Goal: Task Accomplishment & Management: Manage account settings

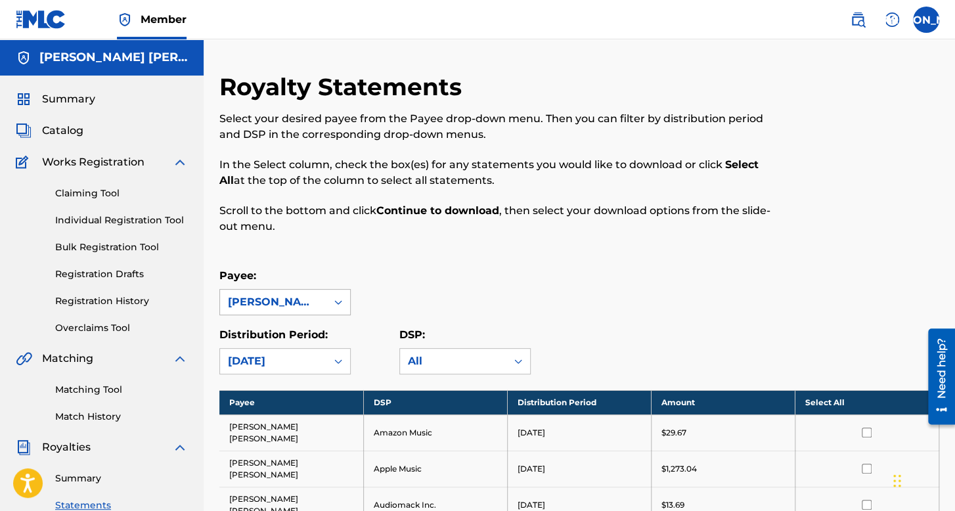
click at [284, 305] on div "José Osvaldo Arriaga Valdez" at bounding box center [273, 302] width 91 height 16
click at [325, 332] on div "José Osvaldo Arriaga Valdez" at bounding box center [285, 339] width 130 height 49
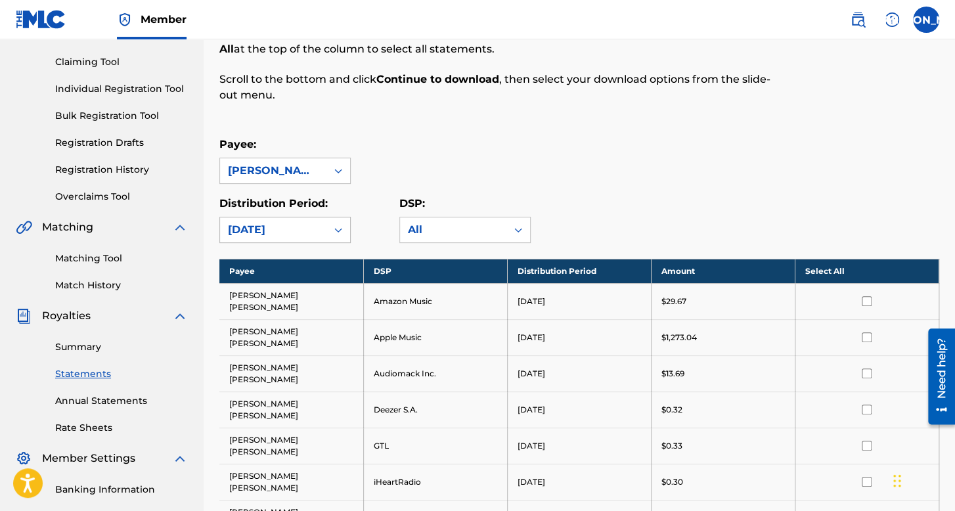
click at [346, 221] on div at bounding box center [338, 230] width 24 height 24
click at [394, 144] on div "Payee: José Osvaldo Arriaga Valdez" at bounding box center [579, 160] width 720 height 47
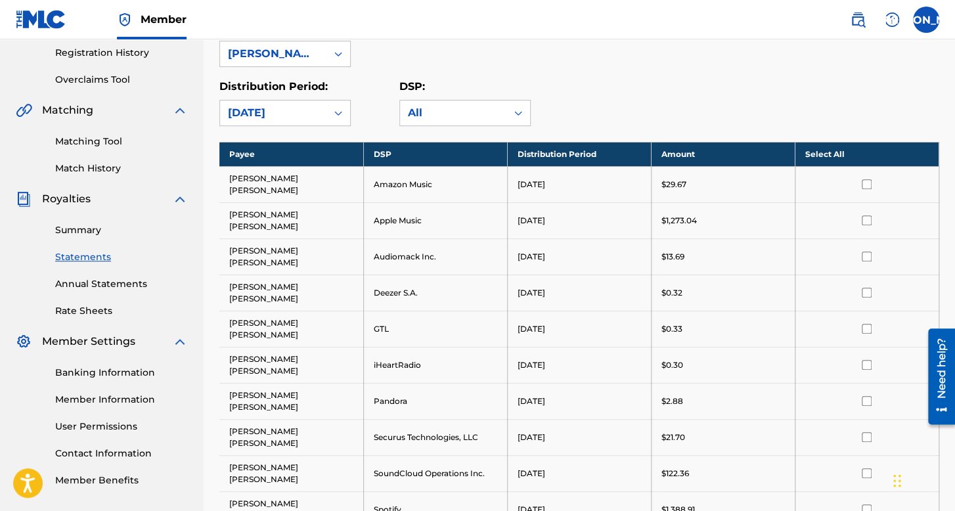
scroll to position [263, 0]
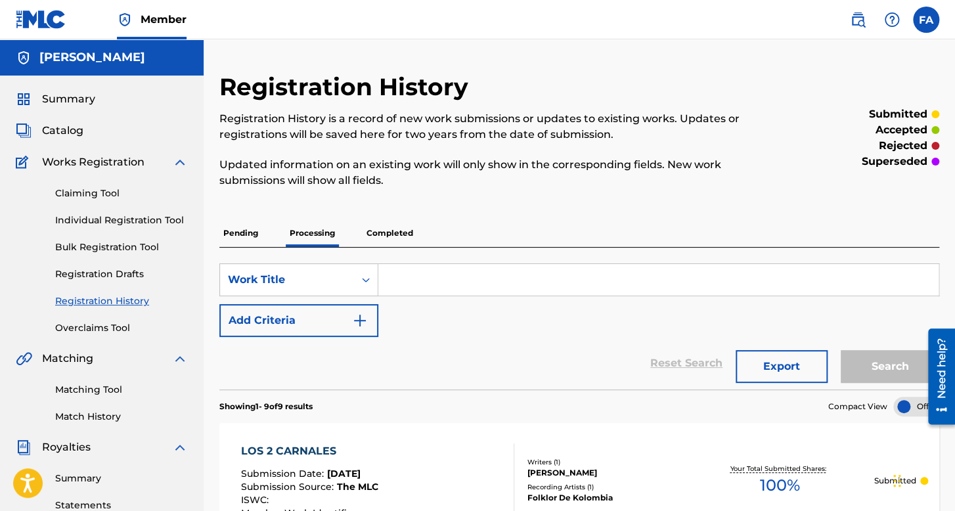
click at [929, 26] on label at bounding box center [926, 20] width 26 height 26
click at [926, 20] on input "FA Francisco Aleman Guerrero franciscoaleman952@gmail.com Notification Preferen…" at bounding box center [926, 20] width 0 height 0
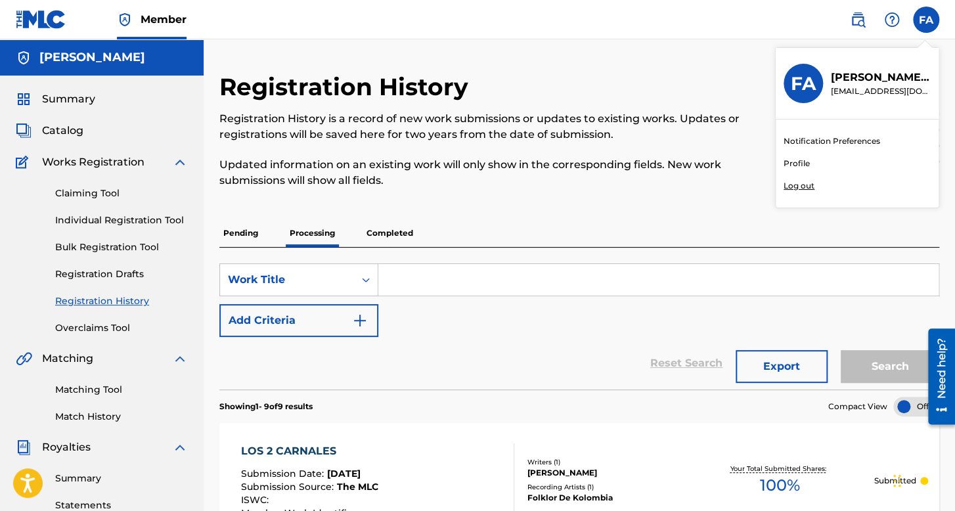
click at [126, 219] on link "Individual Registration Tool" at bounding box center [121, 220] width 133 height 14
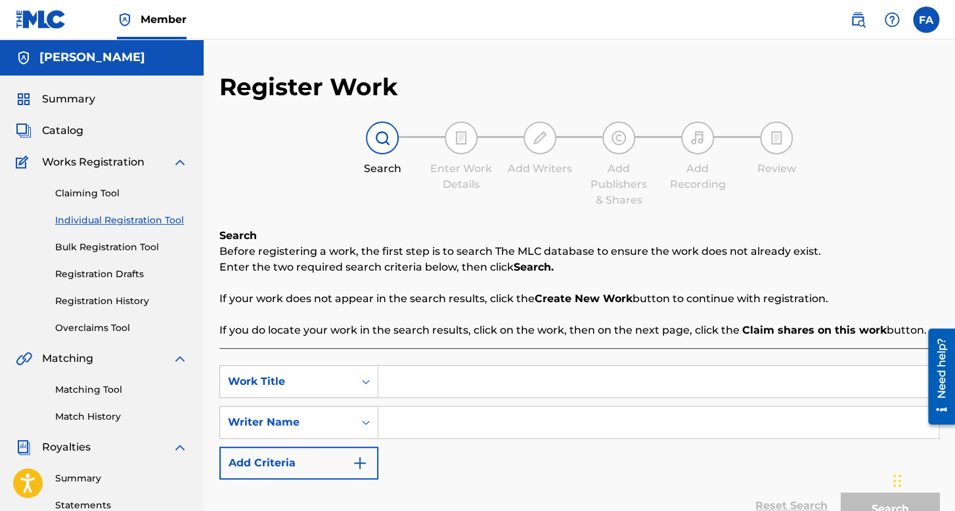
drag, startPoint x: 131, startPoint y: 296, endPoint x: 206, endPoint y: 269, distance: 79.8
click at [131, 296] on link "Registration History" at bounding box center [121, 301] width 133 height 14
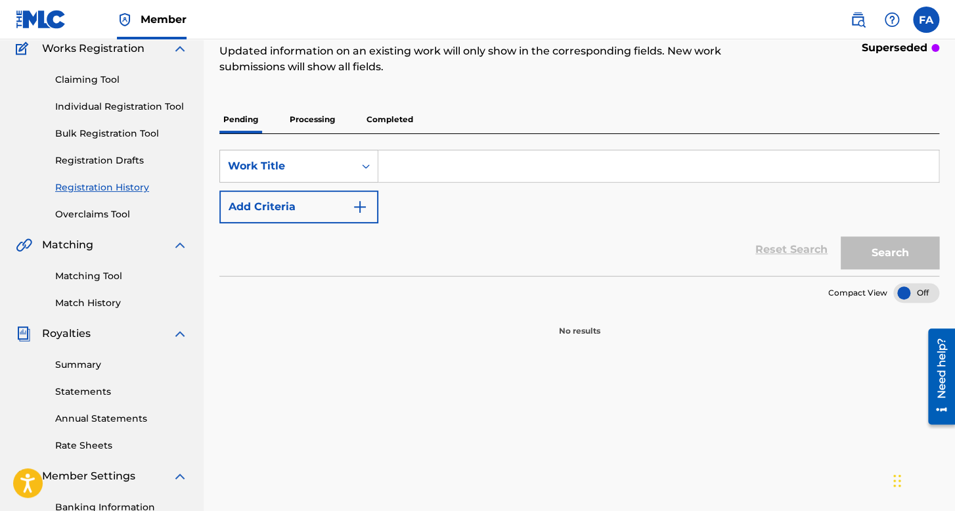
scroll to position [131, 0]
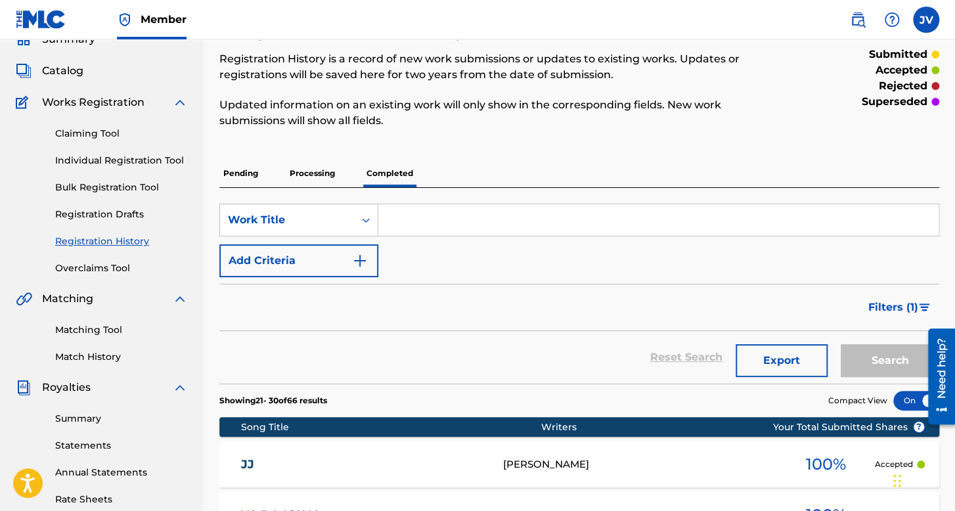
scroll to position [51, 0]
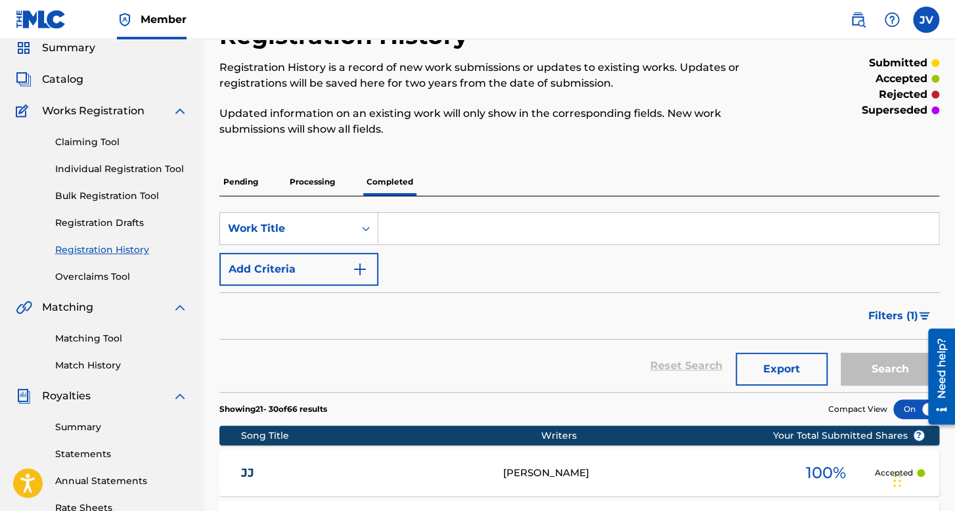
click at [120, 248] on link "Registration History" at bounding box center [121, 250] width 133 height 14
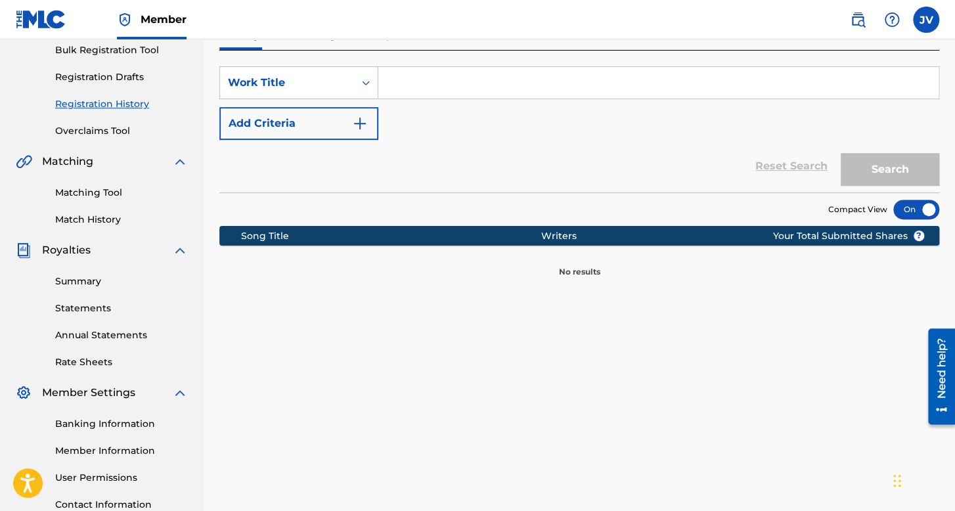
scroll to position [131, 0]
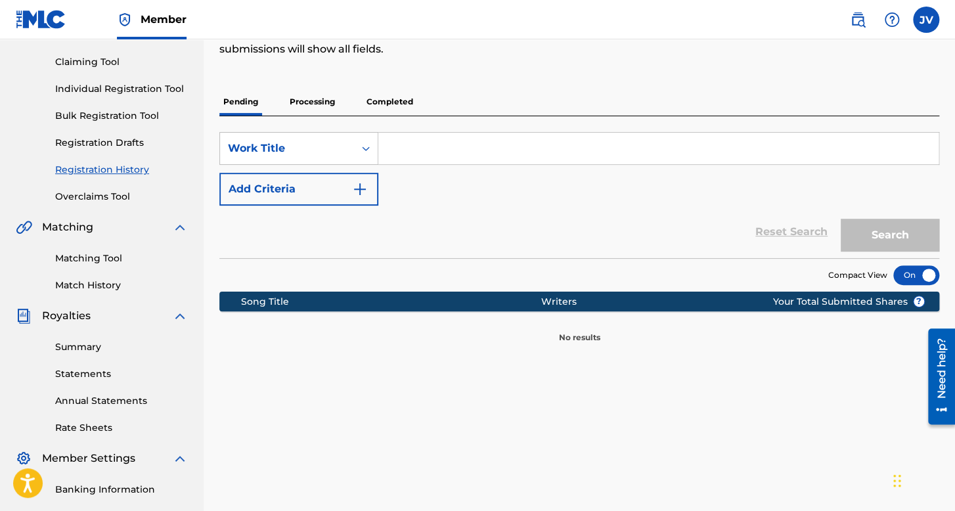
click at [312, 103] on p "Processing" at bounding box center [312, 102] width 53 height 28
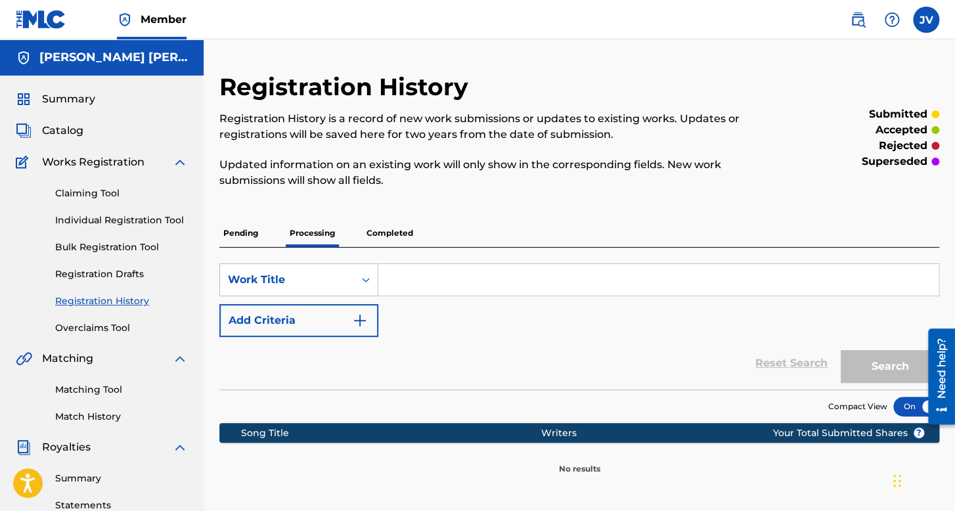
click at [380, 228] on p "Completed" at bounding box center [390, 233] width 55 height 28
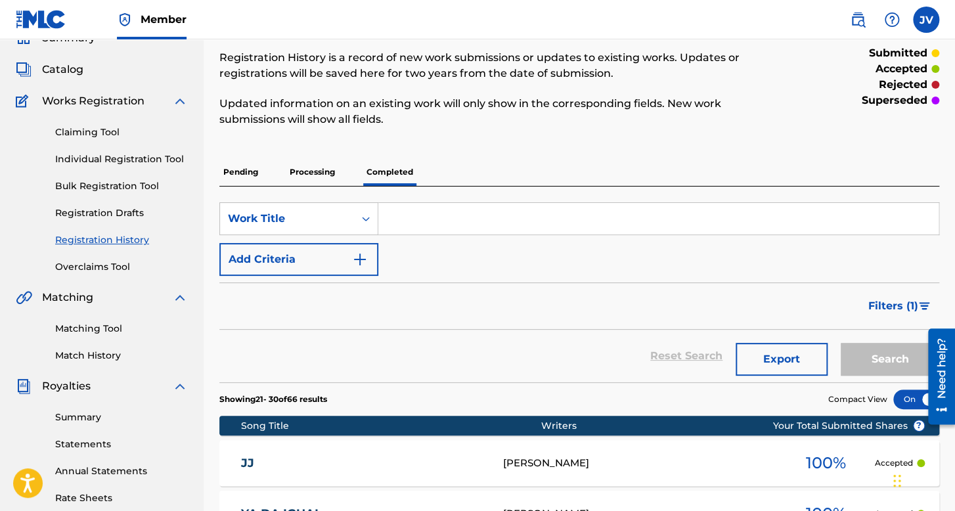
scroll to position [131, 0]
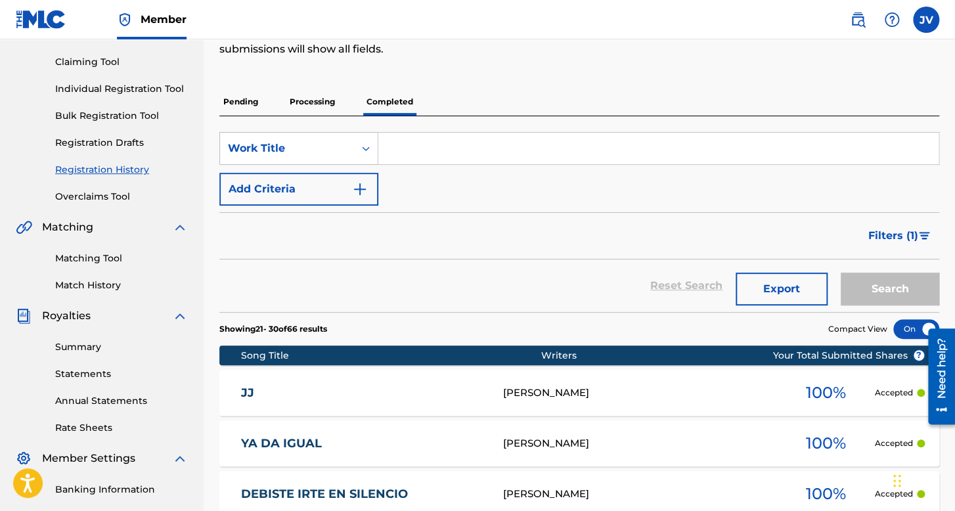
click at [86, 145] on link "Registration Drafts" at bounding box center [121, 143] width 133 height 14
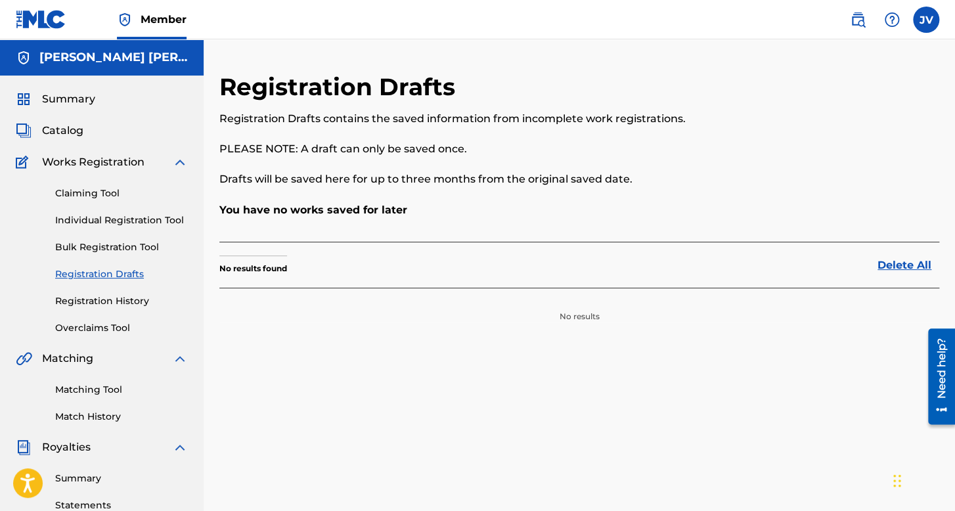
scroll to position [66, 0]
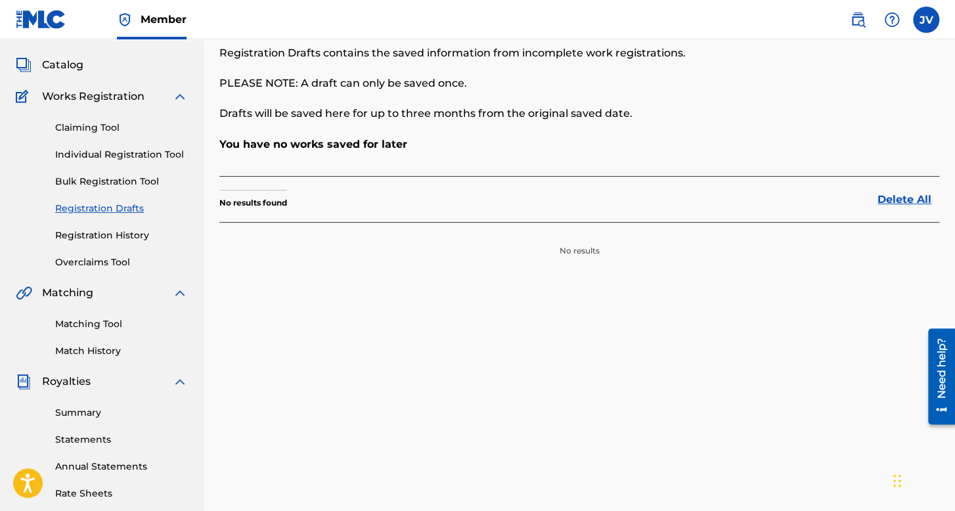
click at [144, 156] on link "Individual Registration Tool" at bounding box center [121, 155] width 133 height 14
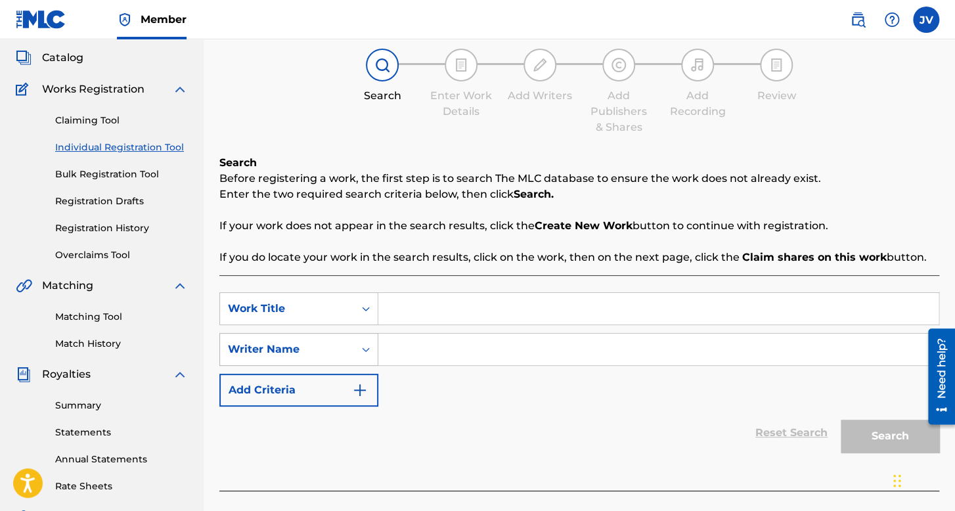
scroll to position [197, 0]
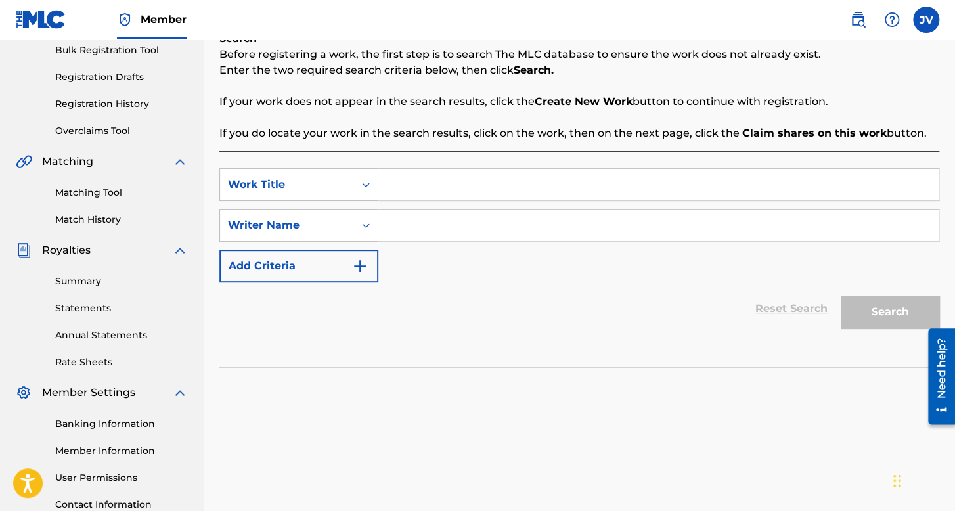
click at [441, 186] on input "Search Form" at bounding box center [658, 185] width 560 height 32
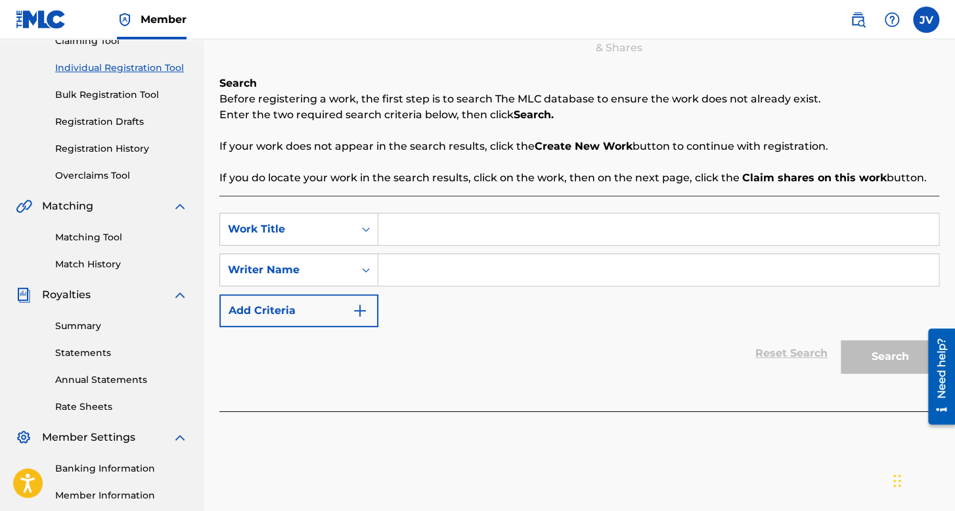
scroll to position [131, 0]
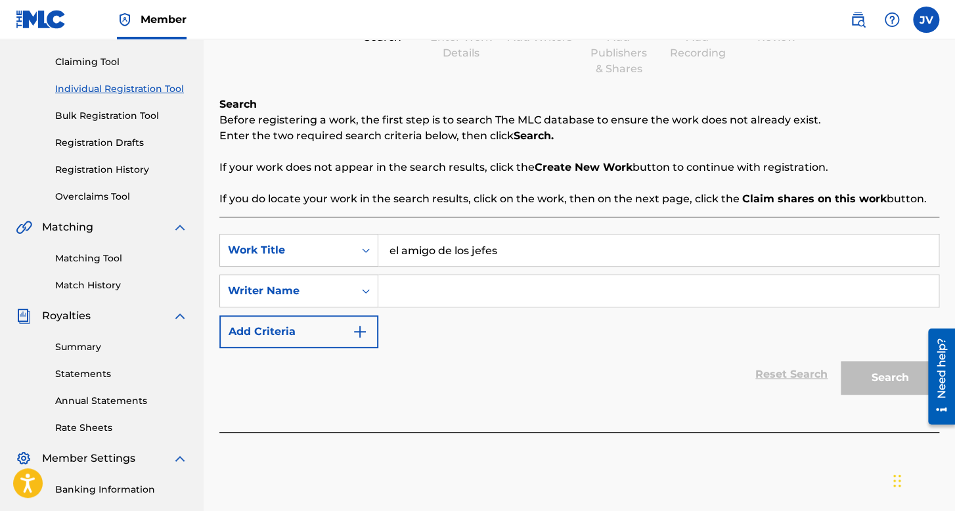
type input "el amigo de los jefes"
click at [487, 296] on input "Search Form" at bounding box center [658, 291] width 560 height 32
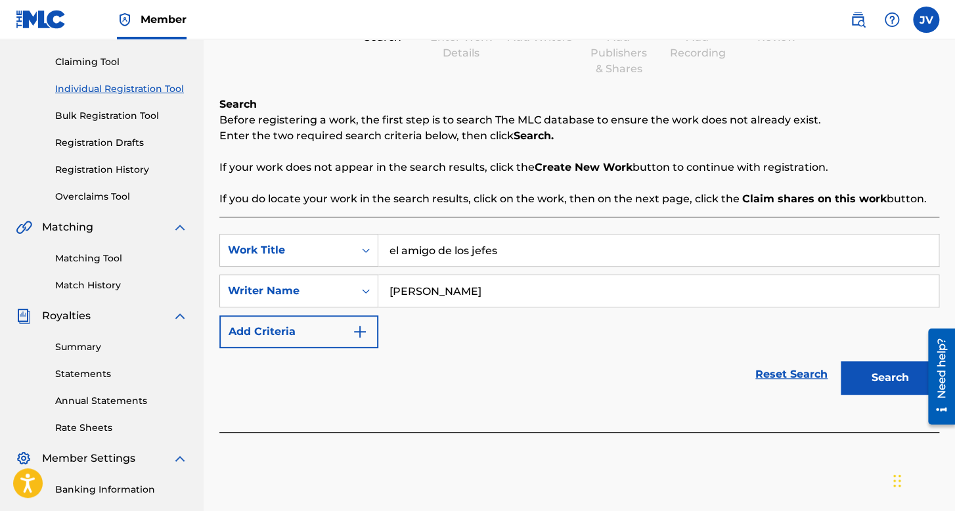
type input "cristian mizael"
click at [874, 374] on button "Search" at bounding box center [890, 377] width 99 height 33
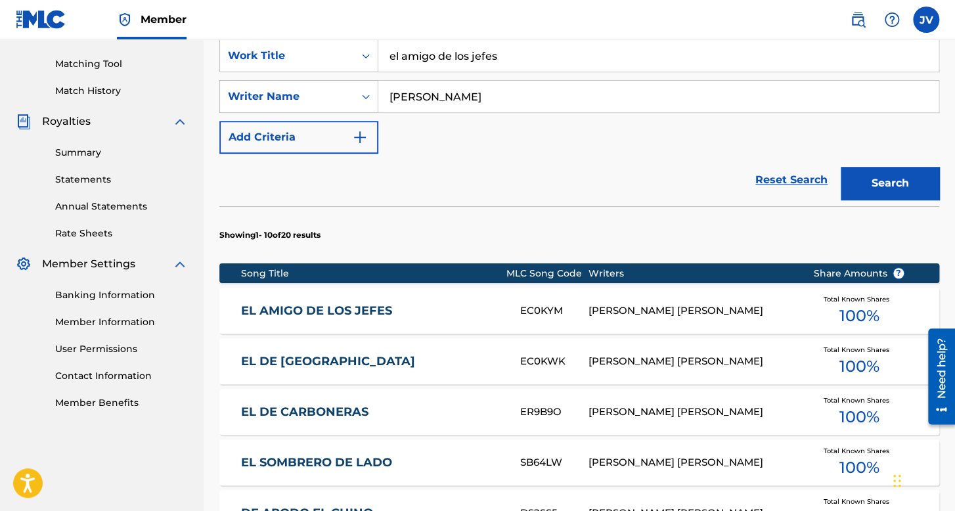
scroll to position [328, 0]
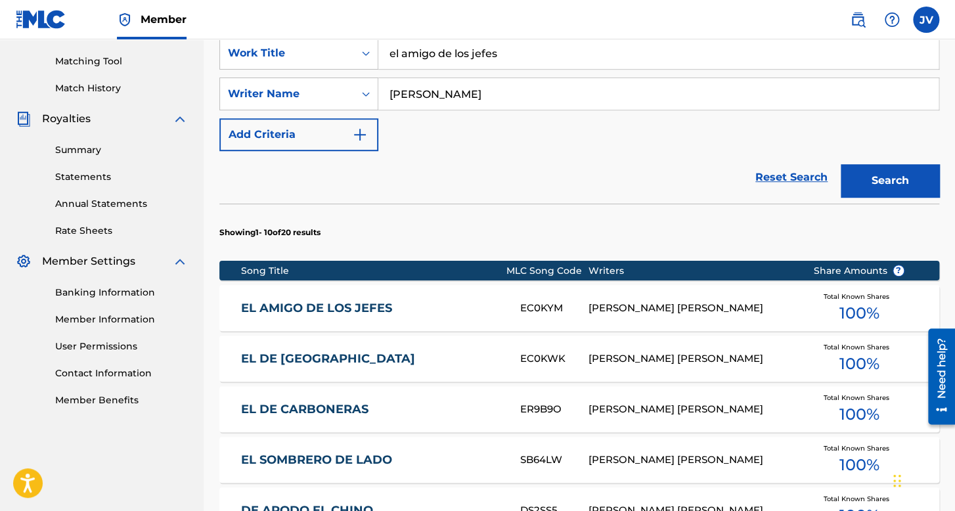
drag, startPoint x: 510, startPoint y: 55, endPoint x: 127, endPoint y: 100, distance: 385.0
click at [127, 100] on main "JORGE VÁZQUEZ GUERRA Summary Catalog Works Registration Claiming Tool Individua…" at bounding box center [477, 332] width 955 height 1242
type input "el sombrero del papa"
drag, startPoint x: 537, startPoint y: 85, endPoint x: 265, endPoint y: 85, distance: 272.0
click at [265, 85] on div "SearchWithCriteria0b3cec60-76da-4020-9b26-85de0f9dae55 Writer Name cristian miz…" at bounding box center [579, 94] width 720 height 33
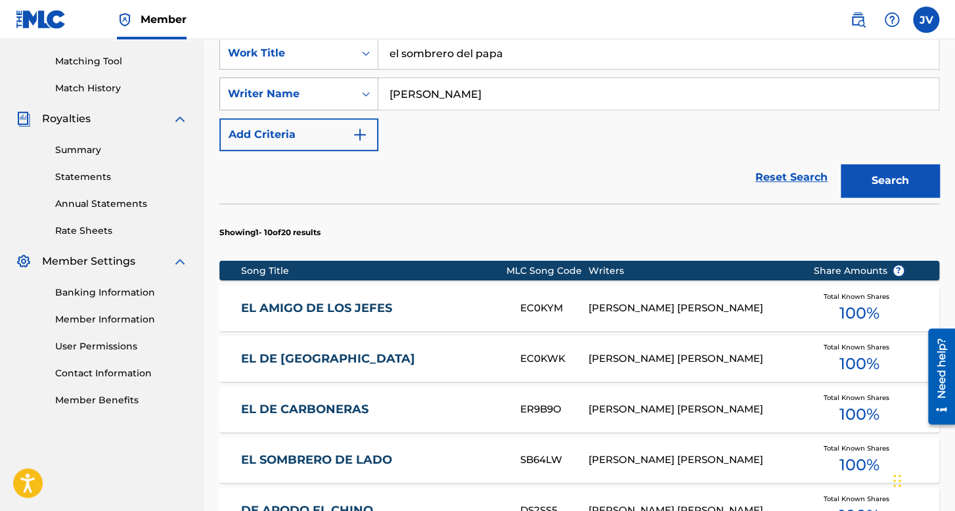
type input "joel peraza"
click at [841, 164] on button "Search" at bounding box center [890, 180] width 99 height 33
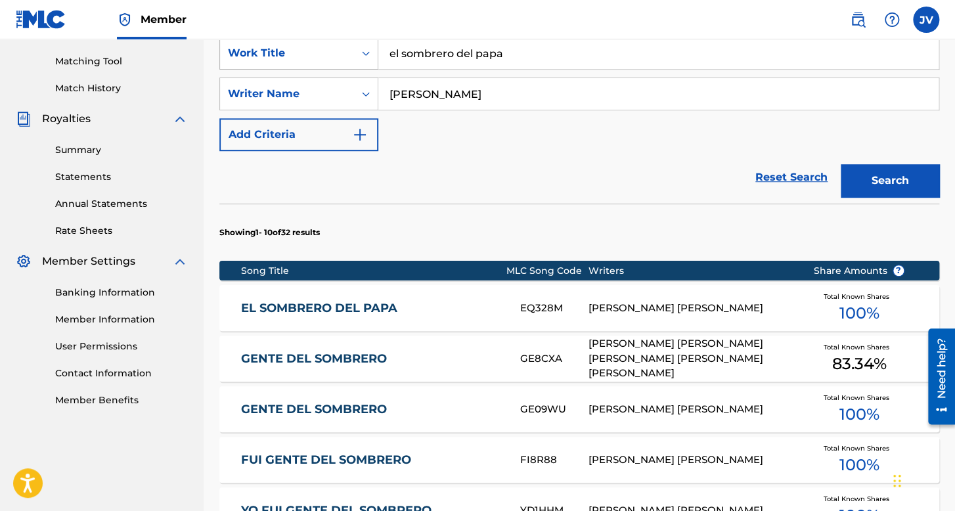
drag, startPoint x: 526, startPoint y: 57, endPoint x: 326, endPoint y: 59, distance: 199.1
click at [326, 59] on div "SearchWithCriteria0da78bd2-e1a1-44b0-9059-103e3d6810d9 Work Title el sombrero d…" at bounding box center [579, 53] width 720 height 33
type input "entre los cerros y pinos"
drag, startPoint x: 486, startPoint y: 88, endPoint x: 348, endPoint y: 108, distance: 140.1
click at [348, 108] on div "SearchWithCriteria0b3cec60-76da-4020-9b26-85de0f9dae55 Writer Name joel peraza" at bounding box center [579, 94] width 720 height 33
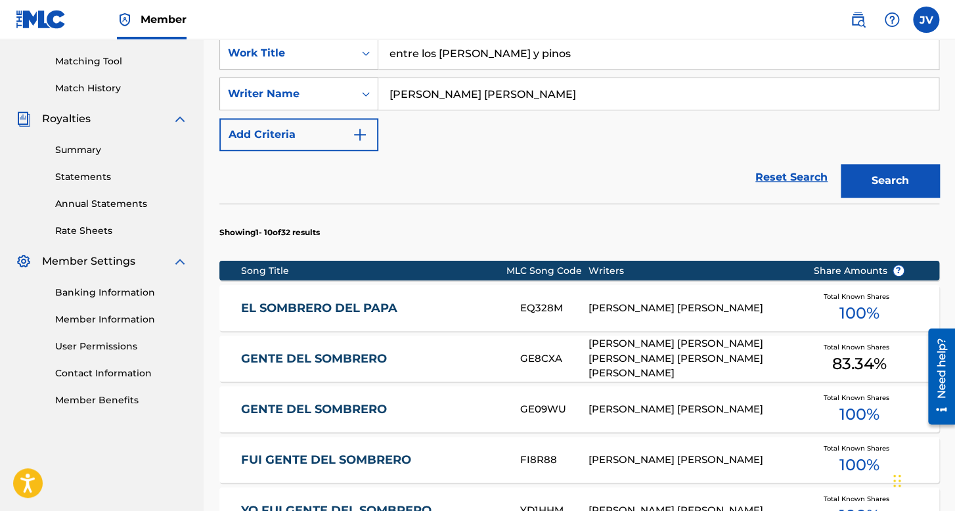
type input "jose angel ontiveros meza"
click at [841, 164] on button "Search" at bounding box center [890, 180] width 99 height 33
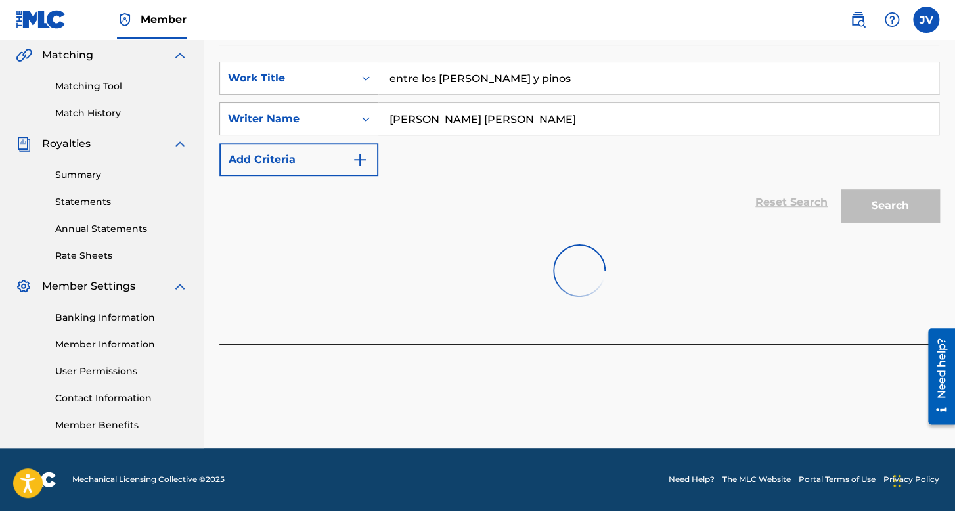
scroll to position [303, 0]
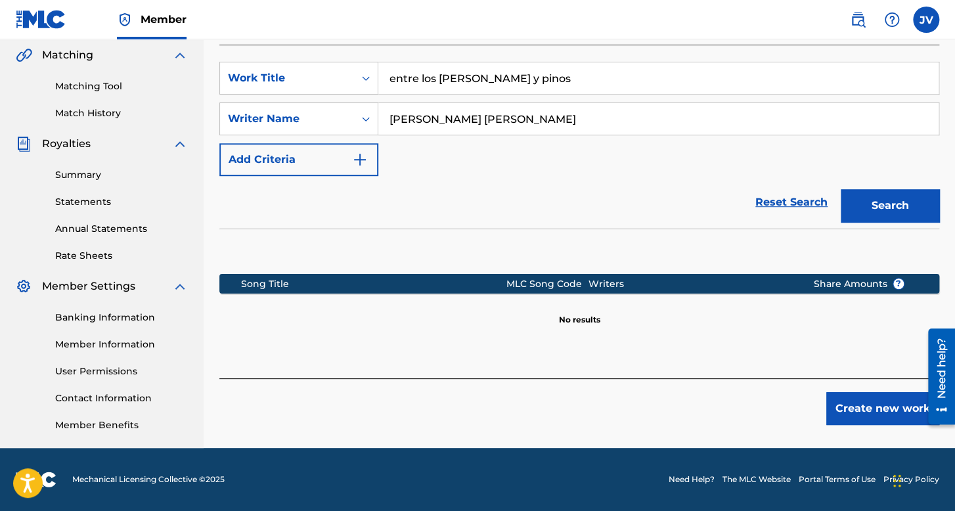
drag, startPoint x: 528, startPoint y: 81, endPoint x: 382, endPoint y: 123, distance: 151.0
click at [382, 123] on div "SearchWithCriteria0da78bd2-e1a1-44b0-9059-103e3d6810d9 Work Title entre los cer…" at bounding box center [579, 119] width 720 height 114
type input "los empacadores de durango"
drag, startPoint x: 595, startPoint y: 125, endPoint x: 240, endPoint y: 112, distance: 354.3
click at [240, 112] on div "SearchWithCriteria0b3cec60-76da-4020-9b26-85de0f9dae55 Writer Name jose angel o…" at bounding box center [579, 118] width 720 height 33
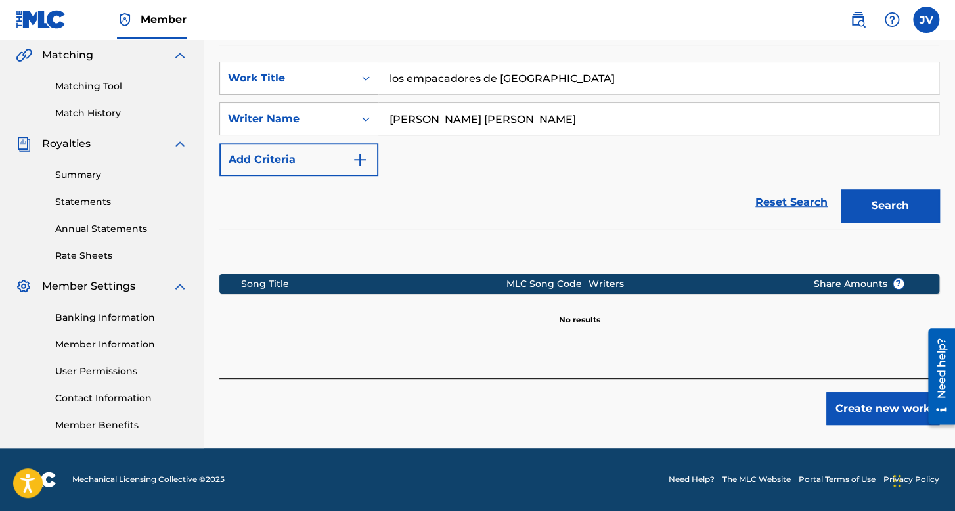
type input "luis enrique jaquez noriega"
click at [894, 191] on button "Search" at bounding box center [890, 205] width 99 height 33
drag, startPoint x: 561, startPoint y: 72, endPoint x: 355, endPoint y: 94, distance: 207.4
click at [395, 93] on input "los empacadores de durango" at bounding box center [658, 78] width 560 height 32
type input "l"
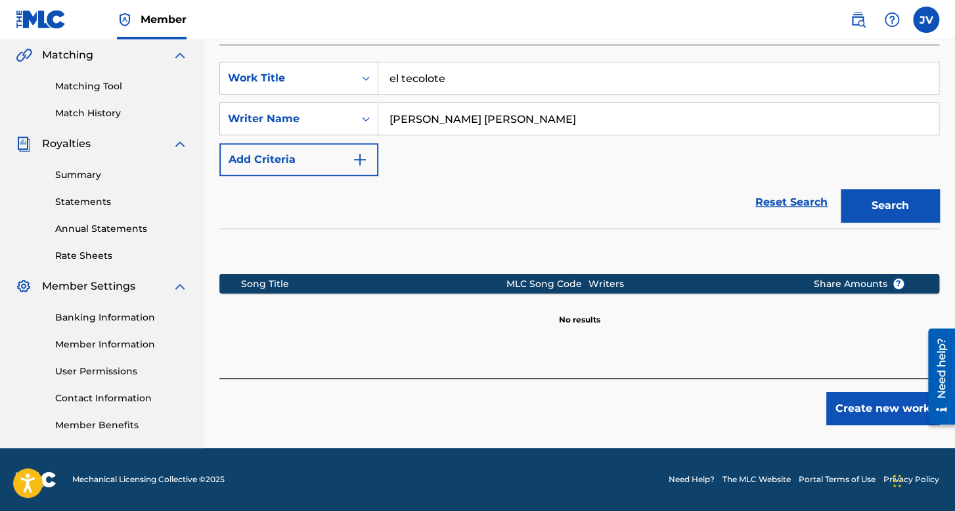
click at [841, 189] on button "Search" at bounding box center [890, 205] width 99 height 33
type input "e"
type input "los de la banca"
drag, startPoint x: 566, startPoint y: 127, endPoint x: 168, endPoint y: 111, distance: 398.4
click at [168, 111] on main "JORGE VÁZQUEZ GUERRA Summary Catalog Works Registration Claiming Tool Individua…" at bounding box center [477, 92] width 955 height 712
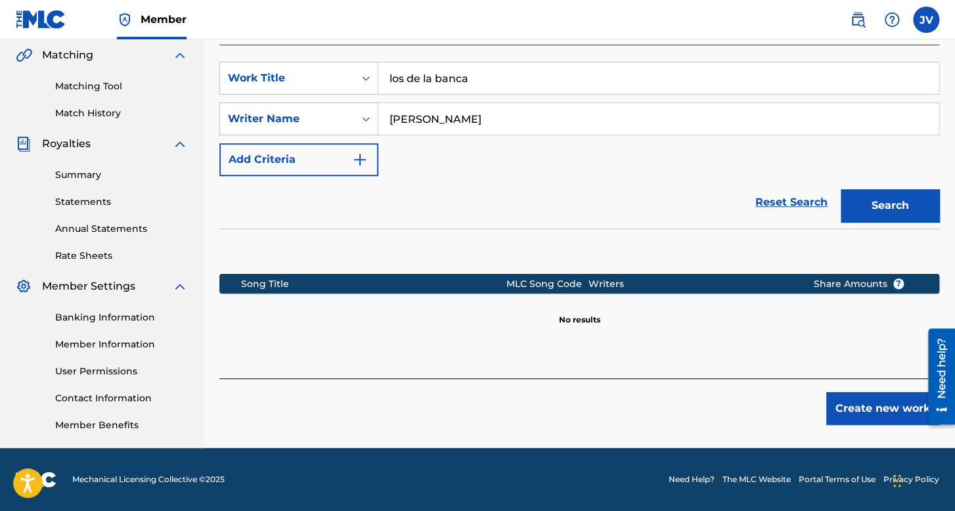
type input "raul maciel salas"
click at [841, 189] on button "Search" at bounding box center [890, 205] width 99 height 33
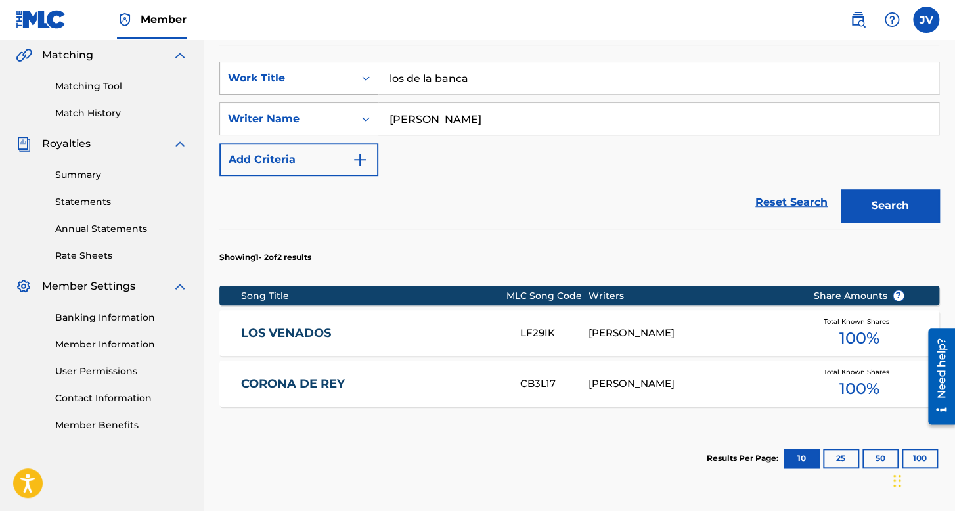
drag, startPoint x: 505, startPoint y: 74, endPoint x: 331, endPoint y: 79, distance: 173.5
click at [331, 79] on div "SearchWithCriteria0da78bd2-e1a1-44b0-9059-103e3d6810d9 Work Title los de la ban…" at bounding box center [579, 78] width 720 height 33
type input "el ruso"
click at [841, 189] on button "Search" at bounding box center [890, 205] width 99 height 33
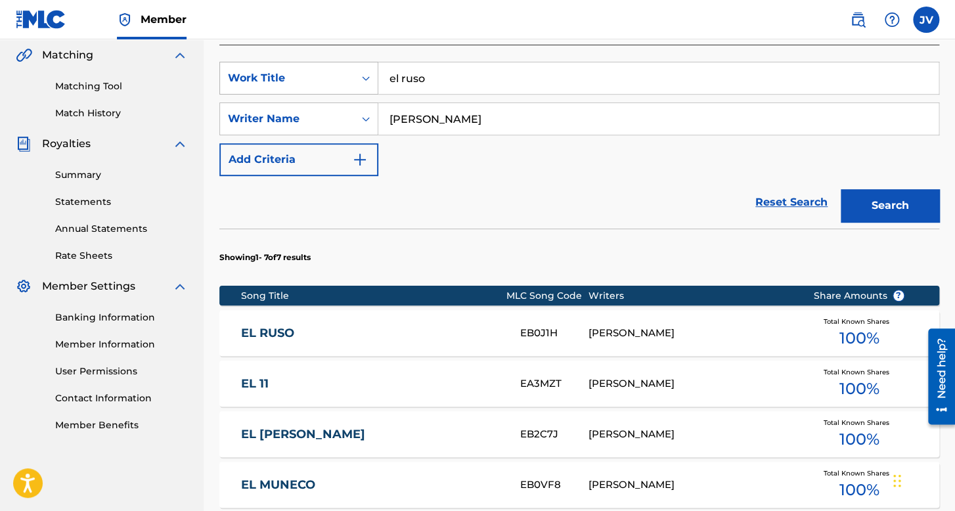
drag, startPoint x: 452, startPoint y: 81, endPoint x: 293, endPoint y: 87, distance: 159.1
click at [293, 87] on div "SearchWithCriteria0da78bd2-e1a1-44b0-9059-103e3d6810d9 Work Title el ruso" at bounding box center [579, 78] width 720 height 33
type input "e"
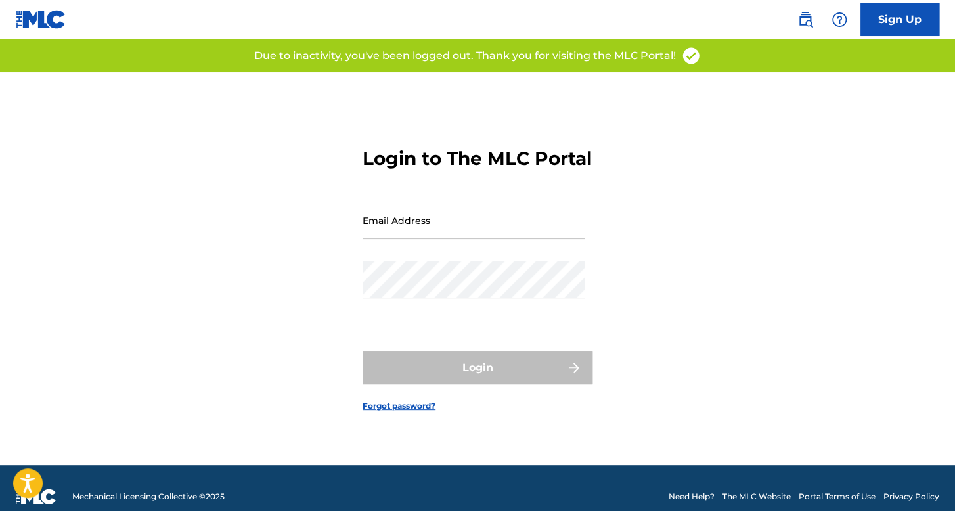
click at [443, 221] on input "Email Address" at bounding box center [474, 220] width 222 height 37
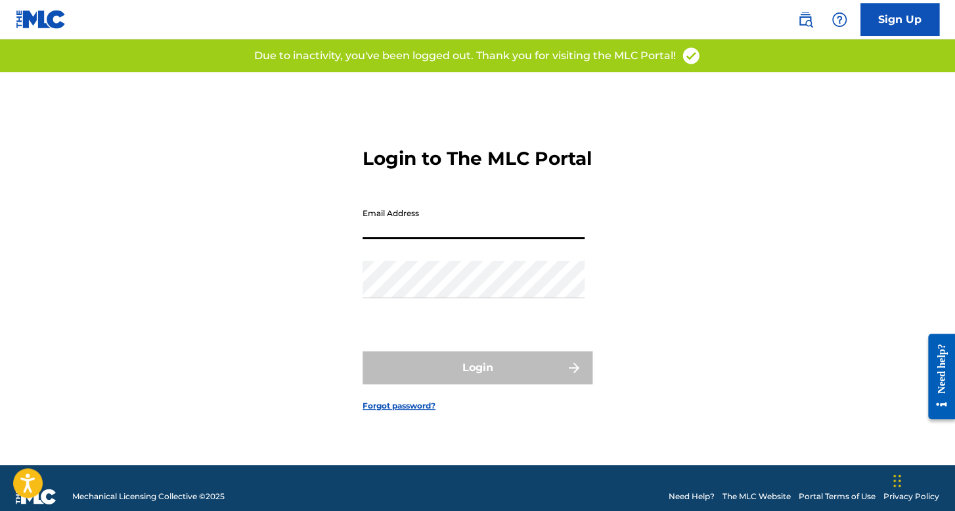
click at [449, 233] on input "Email Address" at bounding box center [474, 220] width 222 height 37
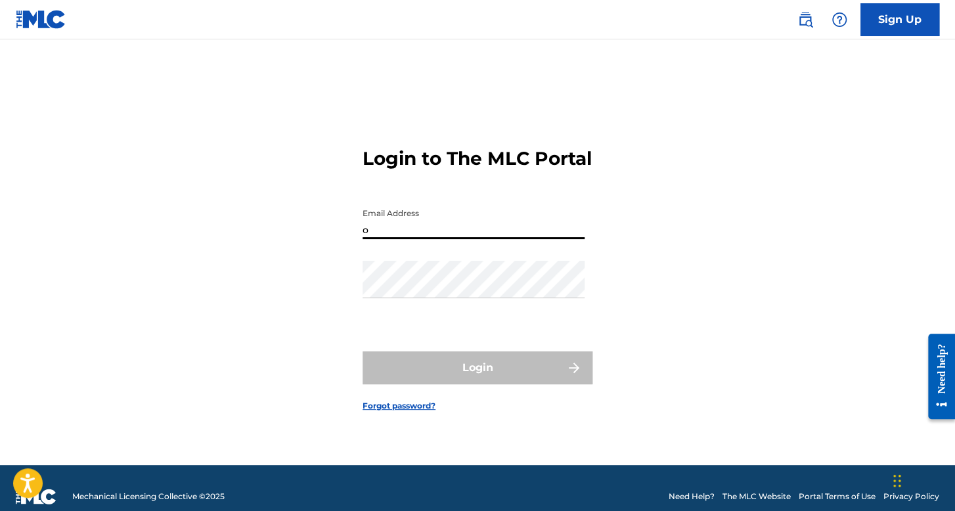
type input "[EMAIL_ADDRESS][DOMAIN_NAME]"
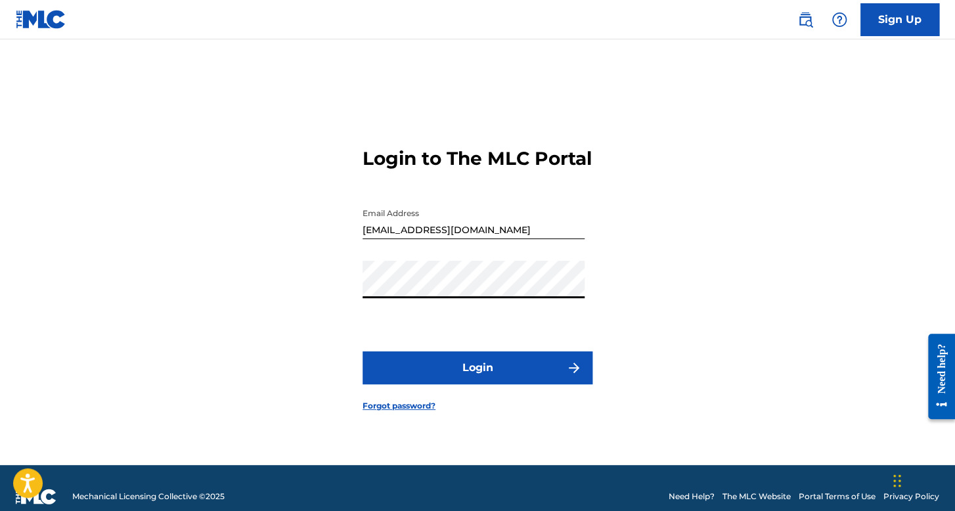
click at [403, 370] on button "Login" at bounding box center [478, 367] width 230 height 33
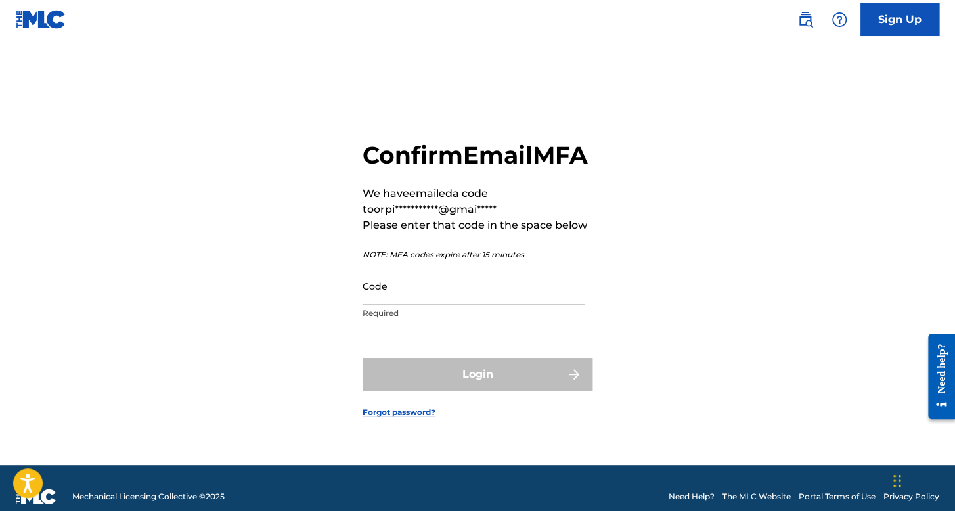
click at [403, 305] on input "Code" at bounding box center [474, 285] width 222 height 37
paste input "722123"
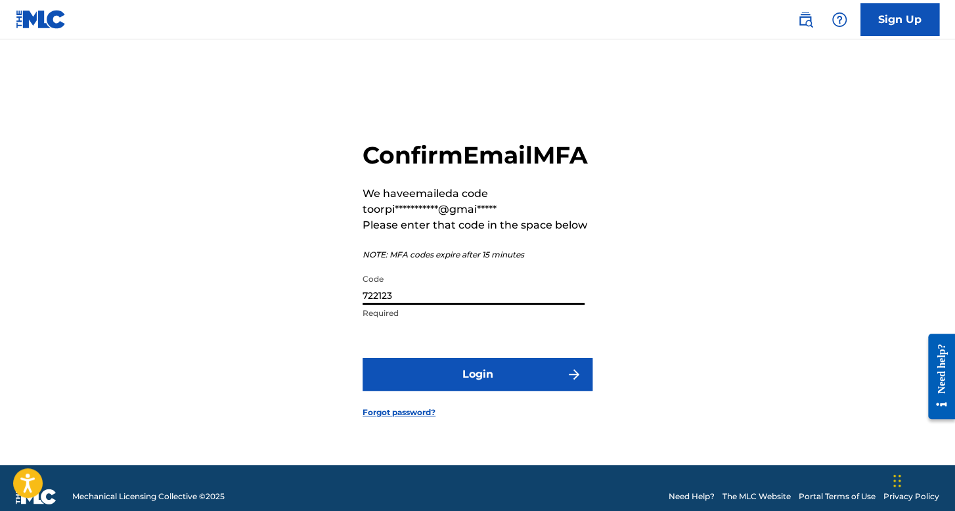
type input "722123"
click at [491, 391] on button "Login" at bounding box center [478, 374] width 230 height 33
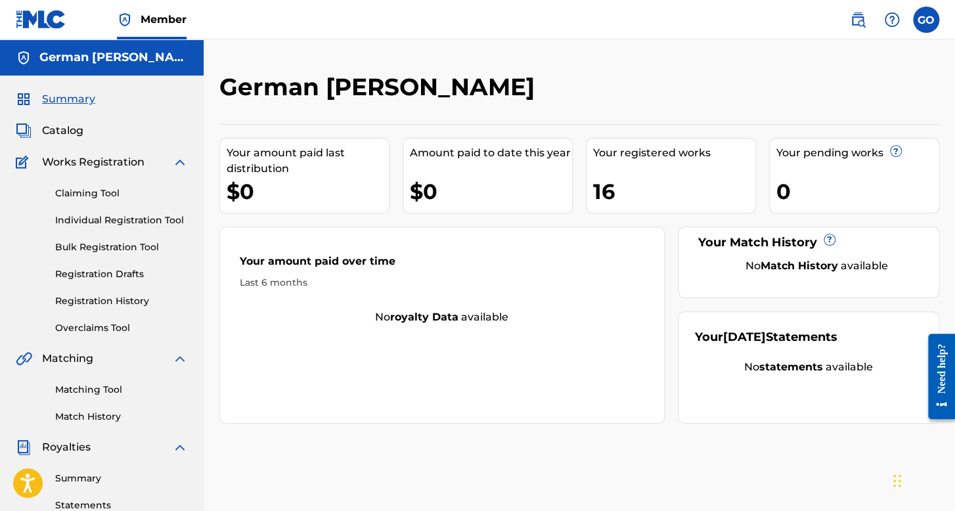
click at [106, 296] on link "Registration History" at bounding box center [121, 301] width 133 height 14
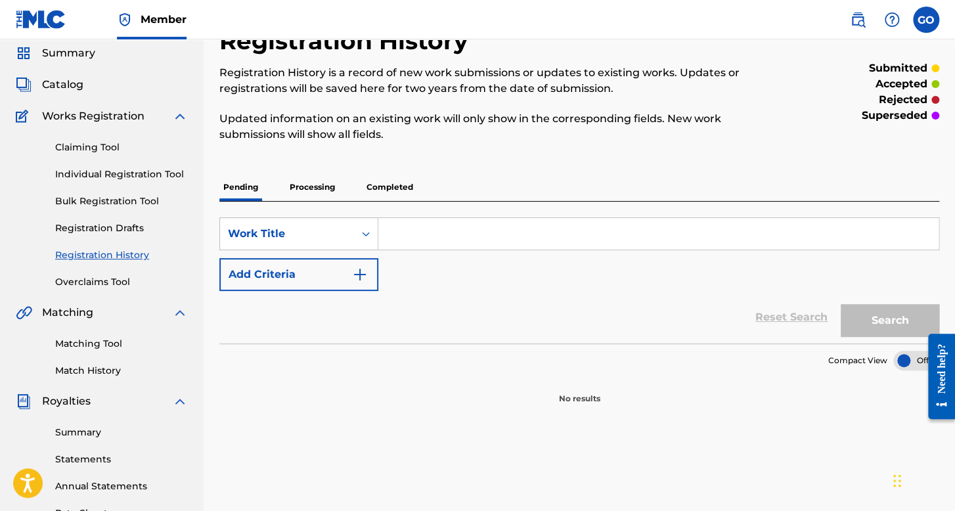
scroll to position [66, 0]
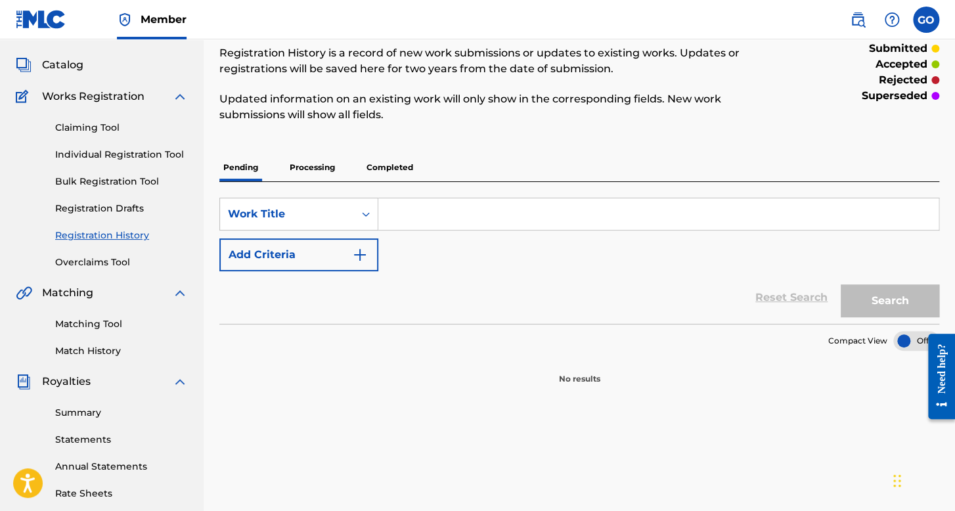
click at [322, 216] on div "Work Title" at bounding box center [287, 214] width 118 height 16
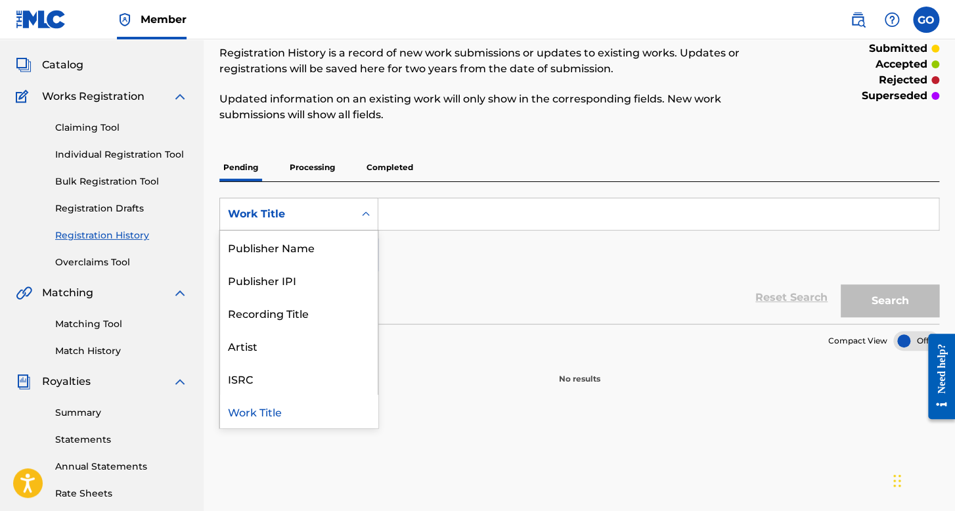
click at [326, 177] on p "Processing" at bounding box center [312, 168] width 53 height 28
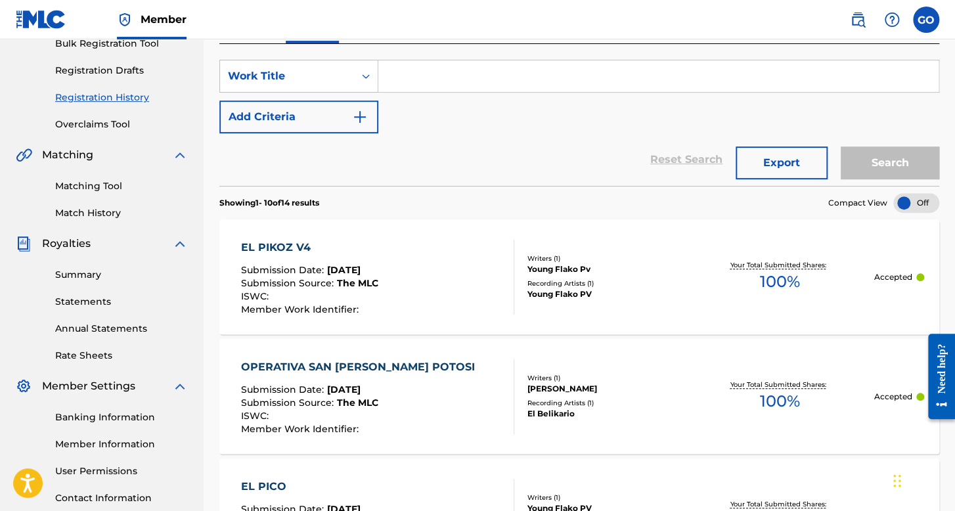
scroll to position [72, 0]
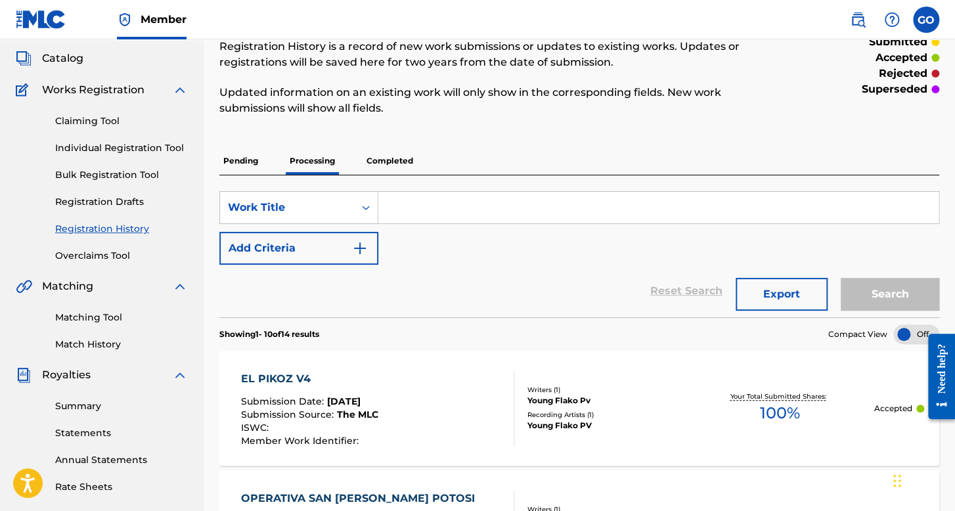
click at [386, 164] on p "Completed" at bounding box center [390, 161] width 55 height 28
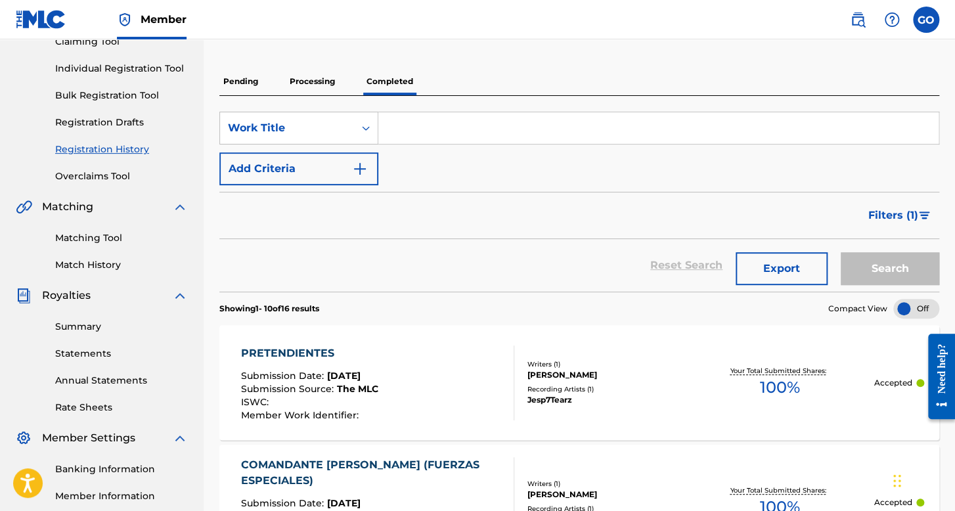
scroll to position [131, 0]
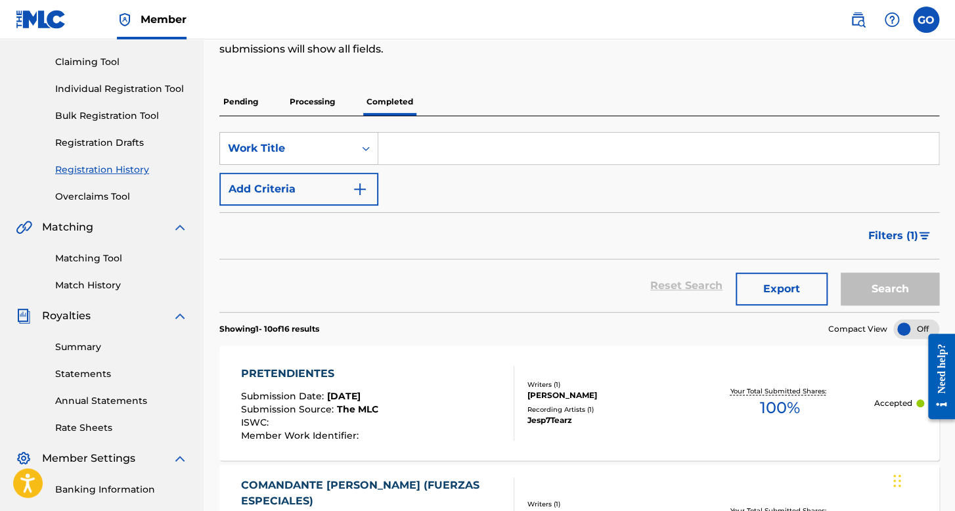
click at [318, 106] on p "Processing" at bounding box center [312, 102] width 53 height 28
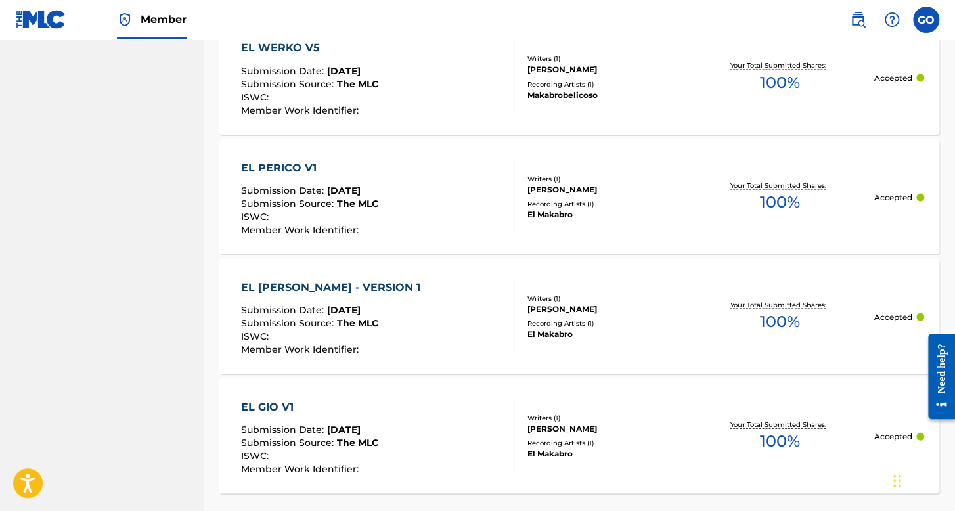
scroll to position [1255, 0]
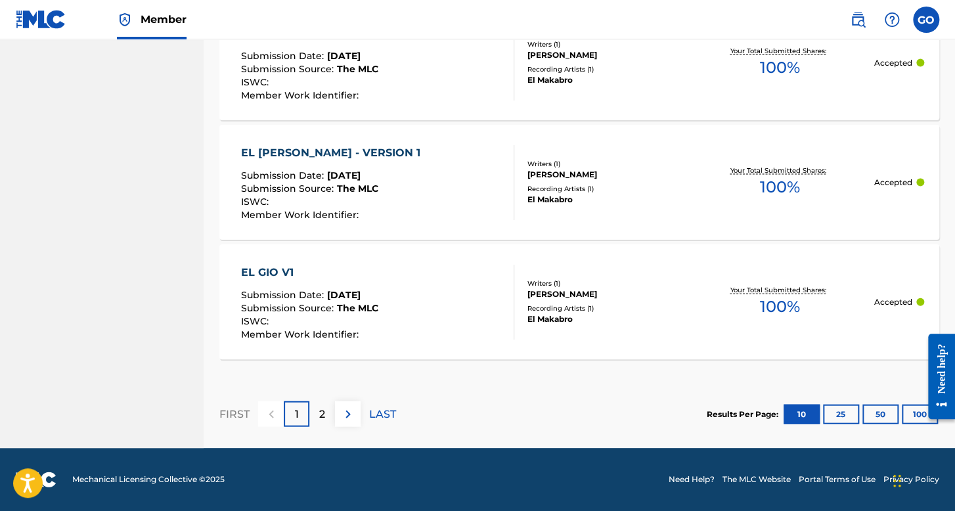
click at [834, 411] on button "25" at bounding box center [841, 415] width 36 height 20
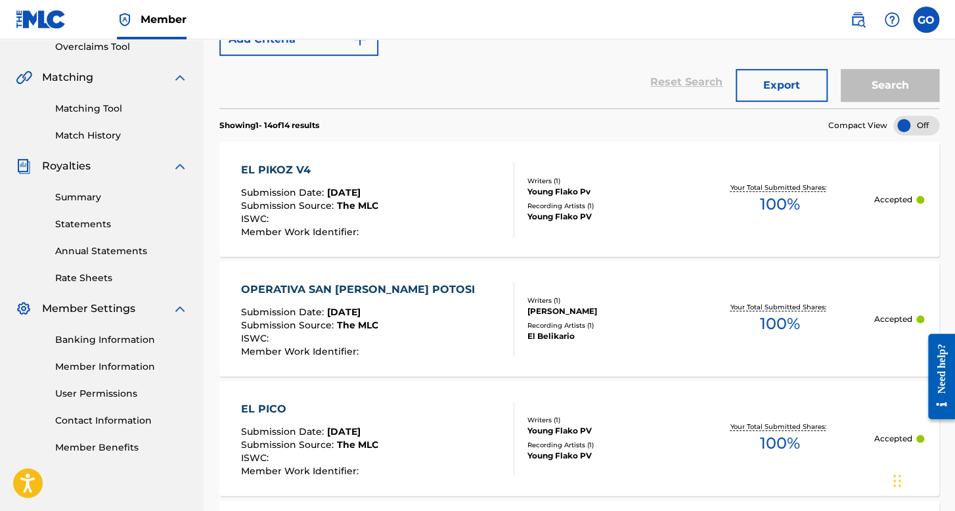
scroll to position [0, 0]
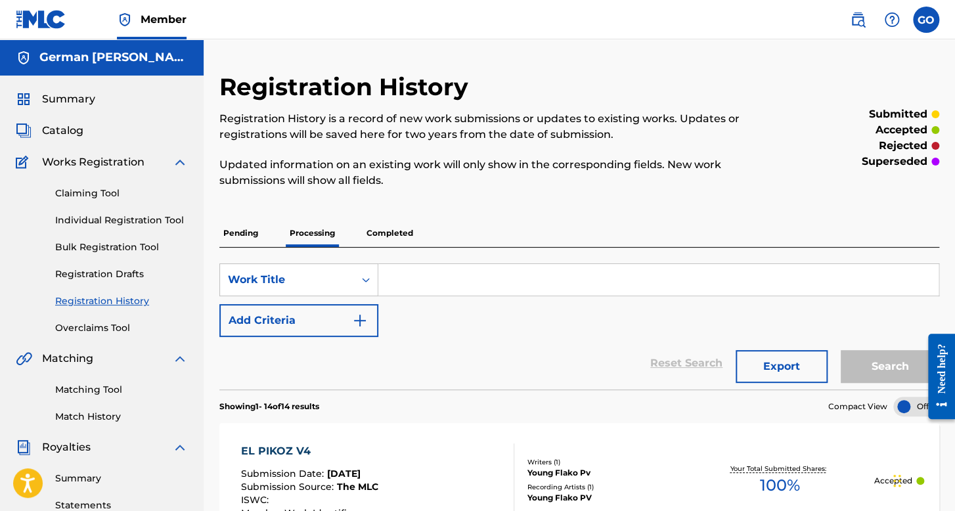
click at [399, 226] on p "Completed" at bounding box center [390, 233] width 55 height 28
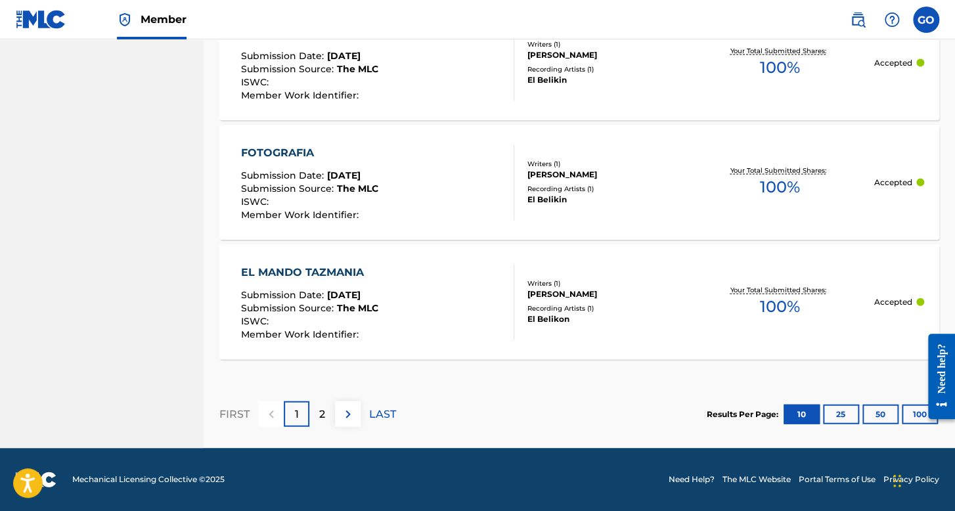
click at [830, 423] on button "25" at bounding box center [841, 415] width 36 height 20
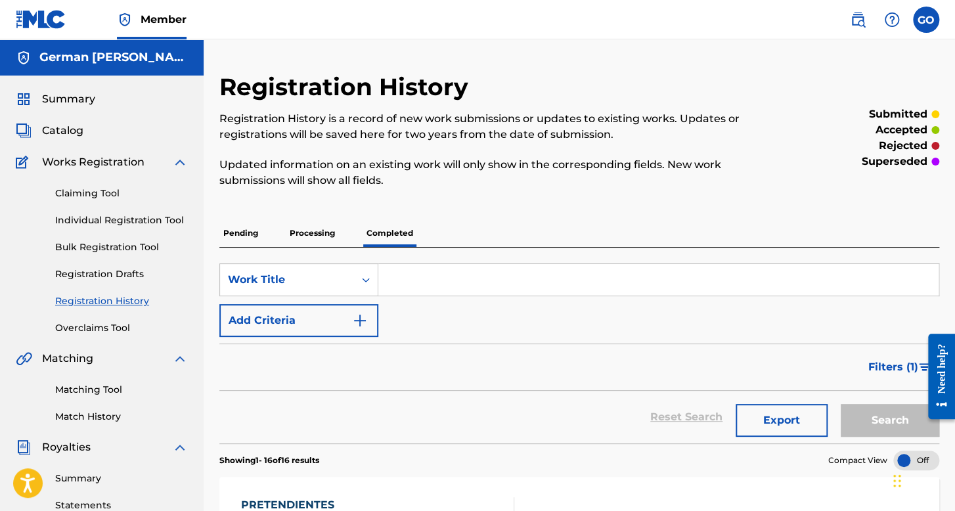
click at [323, 238] on p "Processing" at bounding box center [312, 233] width 53 height 28
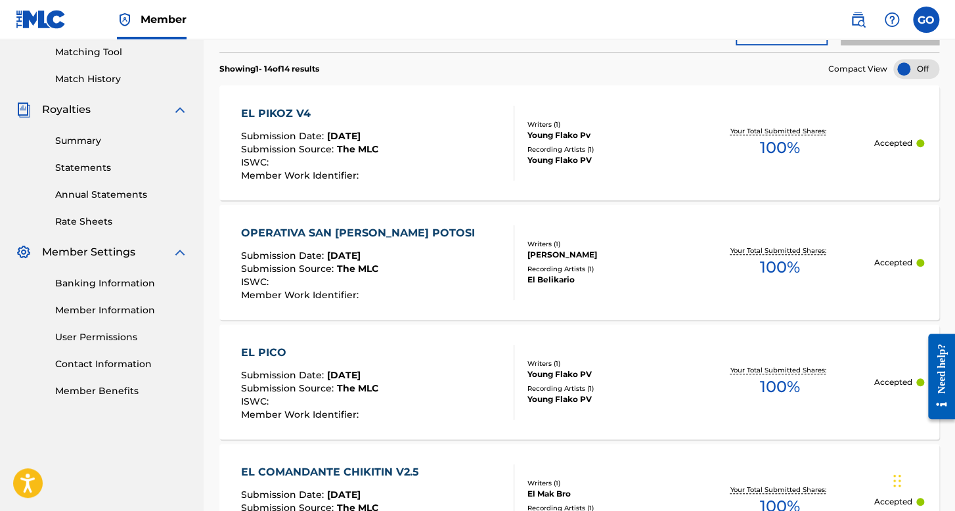
scroll to position [460, 0]
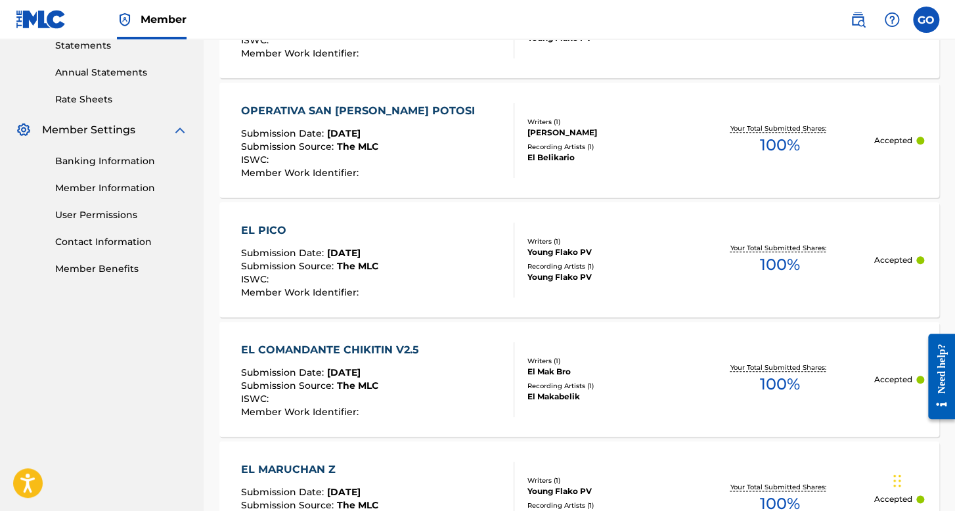
click at [938, 14] on label at bounding box center [926, 20] width 26 height 26
click at [926, 20] on input "GO German Orpineda Hernnadez orpinedagerman1@gmail.com Notification Preferences…" at bounding box center [926, 20] width 0 height 0
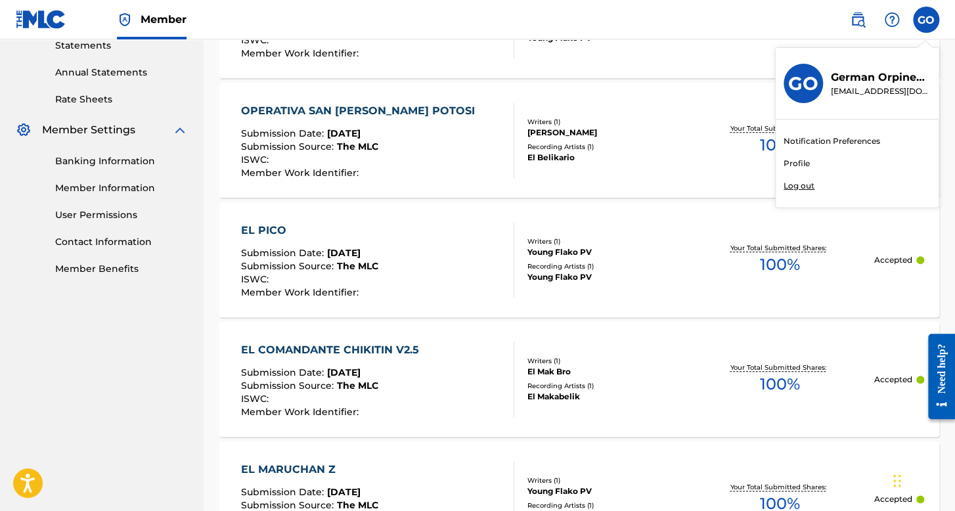
click at [800, 164] on link "Profile" at bounding box center [797, 164] width 26 height 12
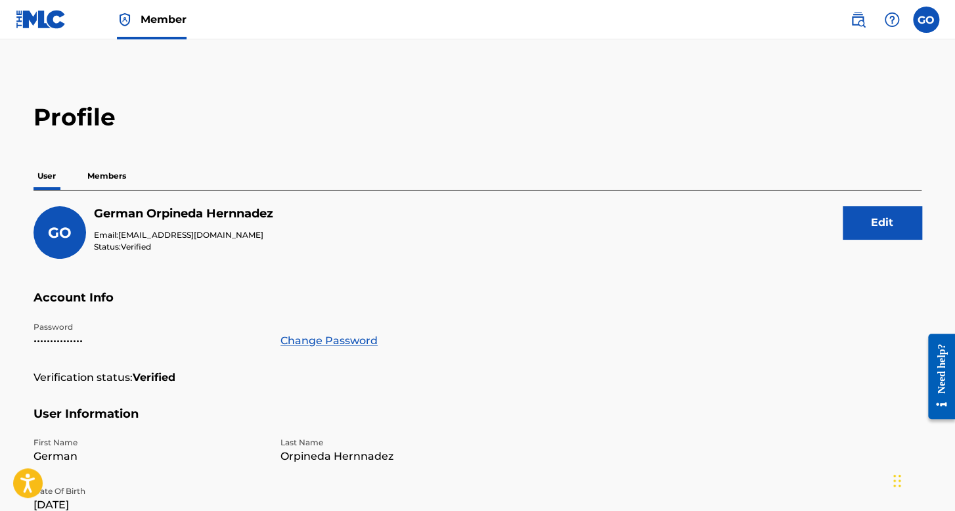
scroll to position [66, 0]
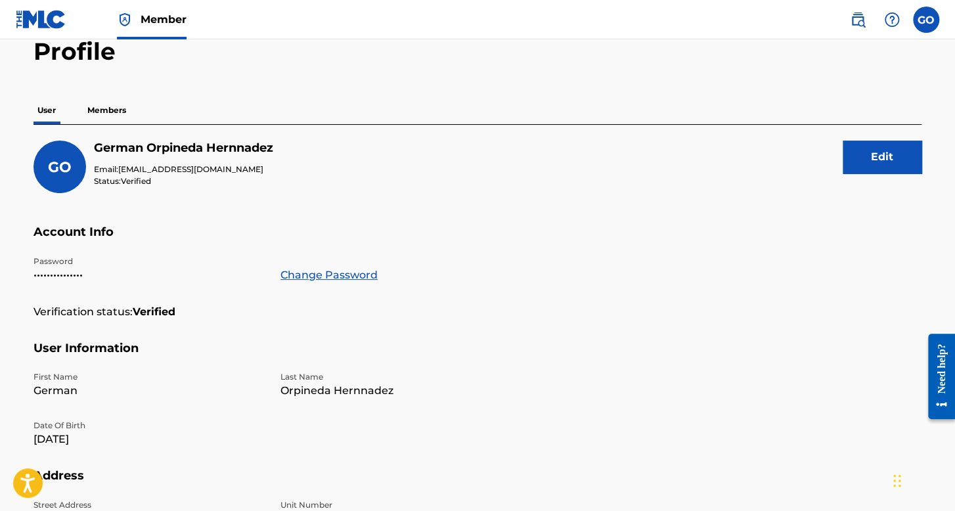
click at [848, 153] on button "Edit" at bounding box center [882, 157] width 79 height 33
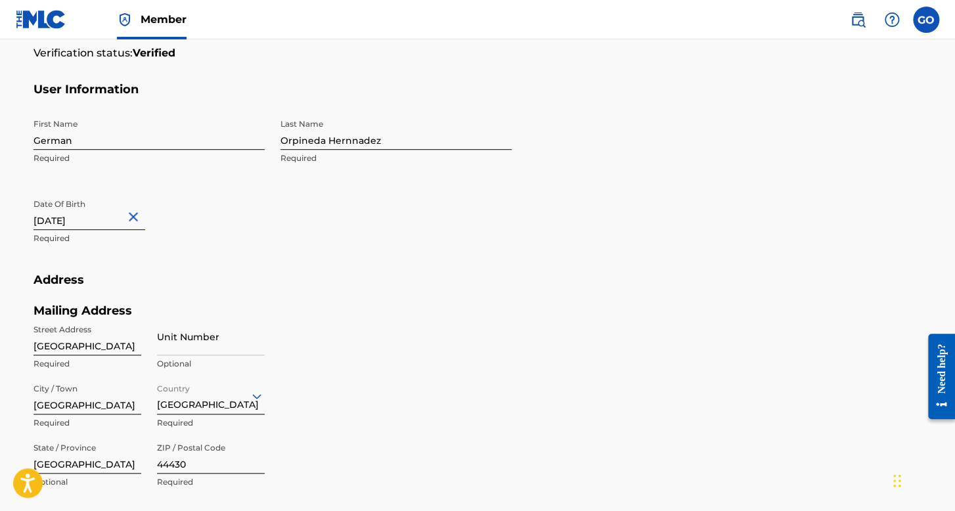
scroll to position [328, 0]
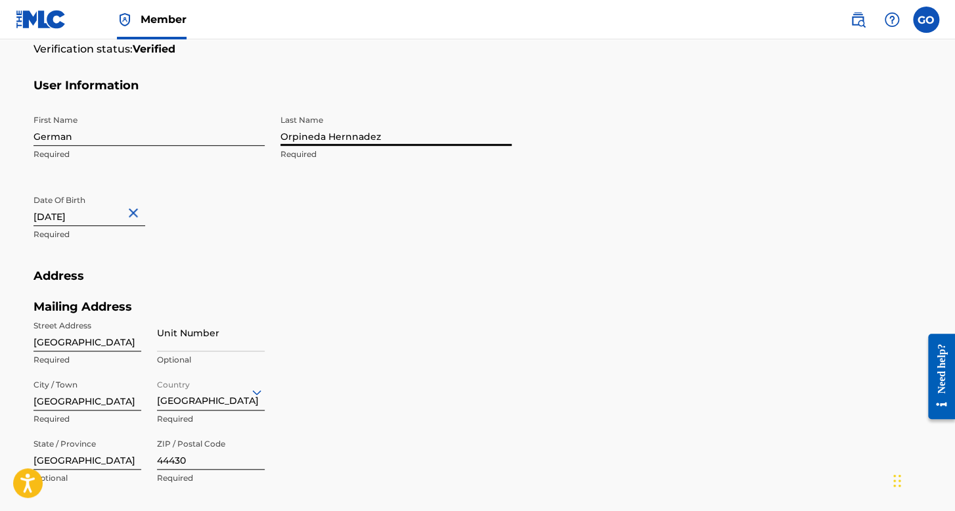
click at [324, 137] on input "Orpineda Hernnadez" at bounding box center [396, 126] width 231 height 37
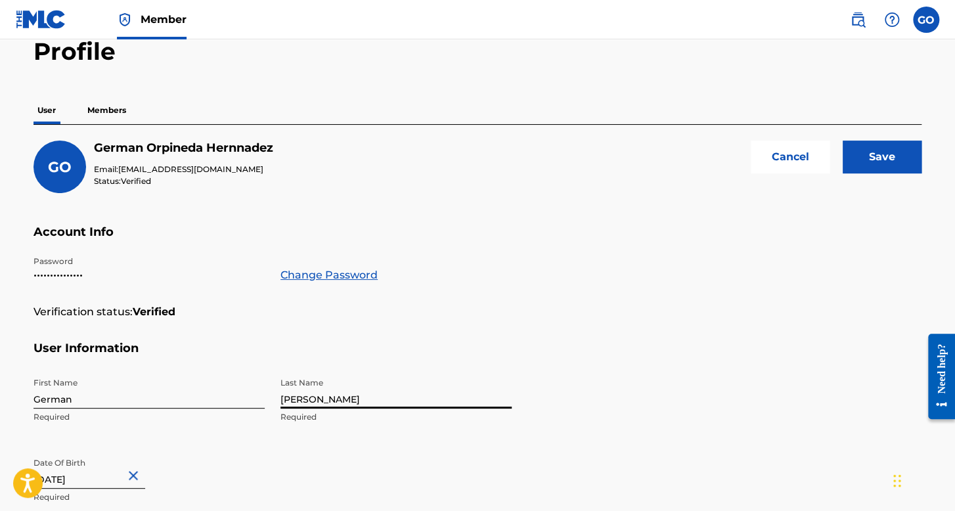
type input "Hernnadez"
click at [868, 156] on input "Save" at bounding box center [882, 157] width 79 height 33
